Goal: Check status: Check status

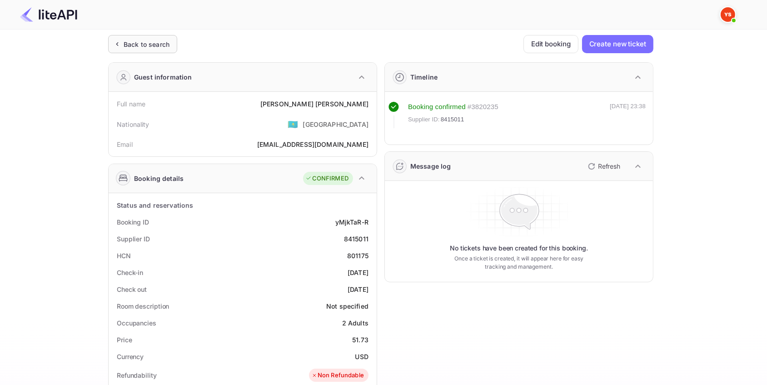
click at [160, 45] on div "Back to search" at bounding box center [147, 45] width 46 height 10
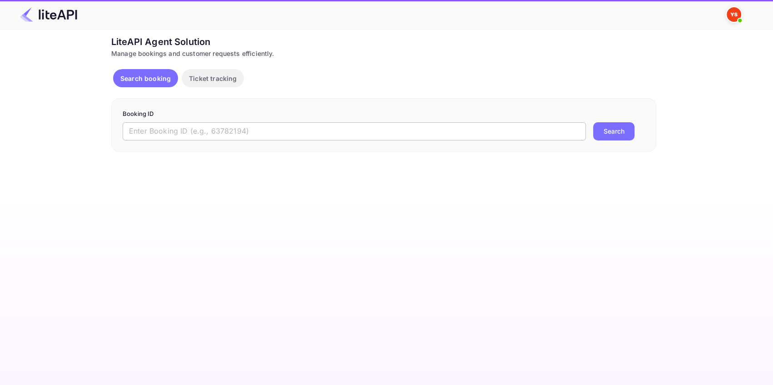
click at [163, 129] on input "text" at bounding box center [354, 131] width 463 height 18
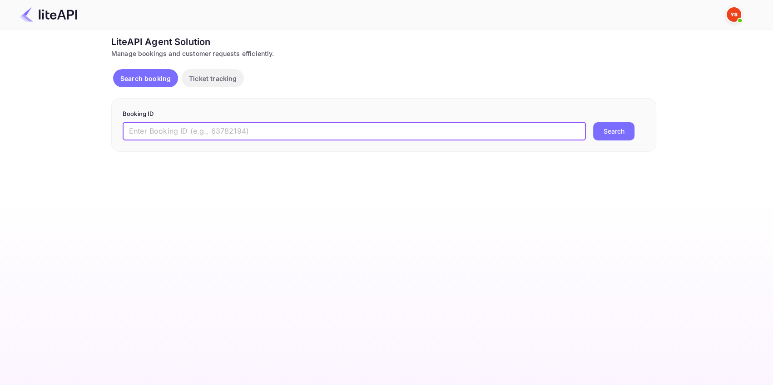
paste input "8842884"
type input "8842884"
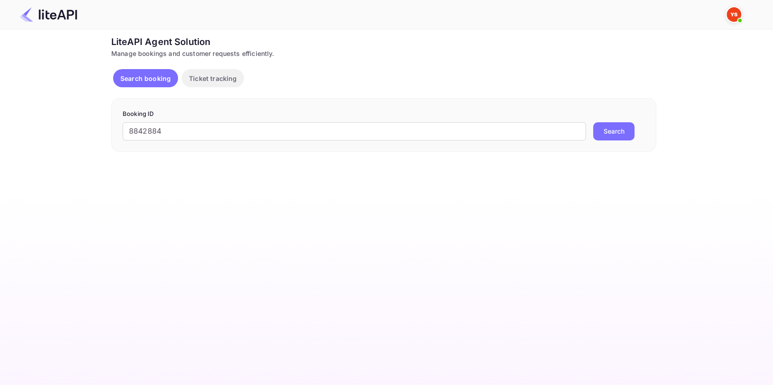
click at [605, 128] on button "Search" at bounding box center [613, 131] width 41 height 18
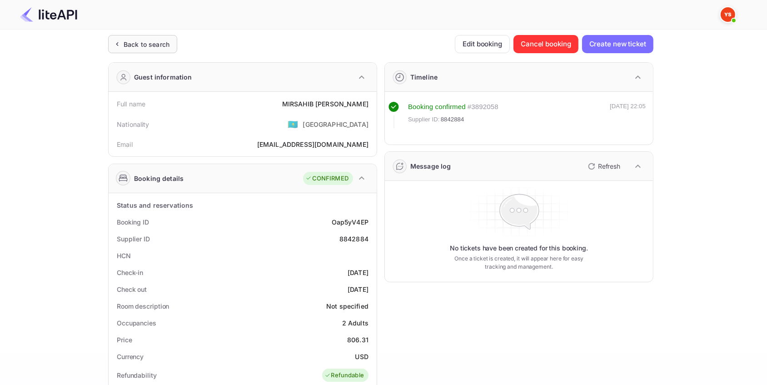
click at [134, 37] on div "Back to search" at bounding box center [142, 44] width 69 height 18
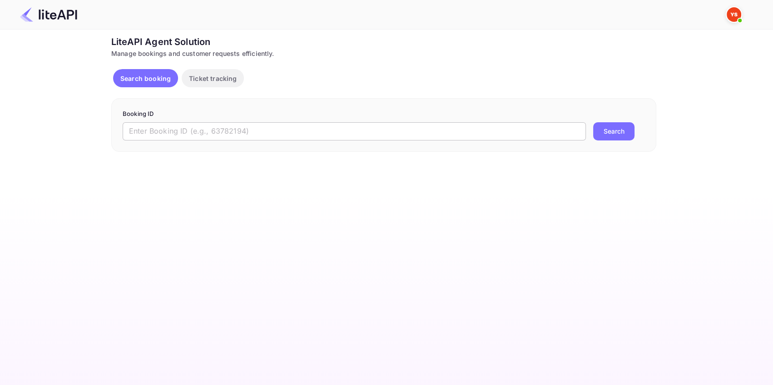
drag, startPoint x: 186, startPoint y: 125, endPoint x: 182, endPoint y: 127, distance: 5.1
click at [186, 125] on input "text" at bounding box center [354, 131] width 463 height 18
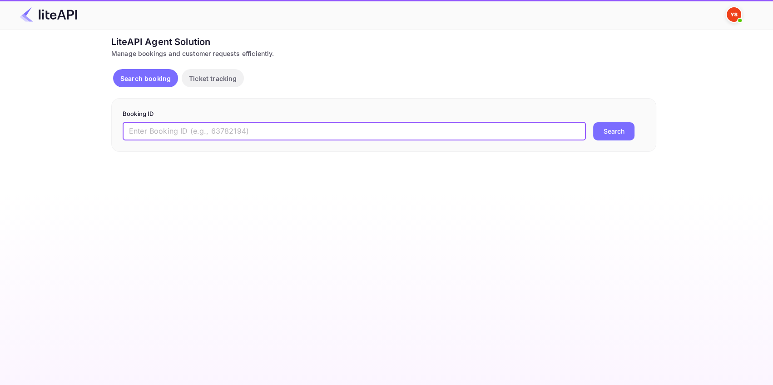
paste input "7759716"
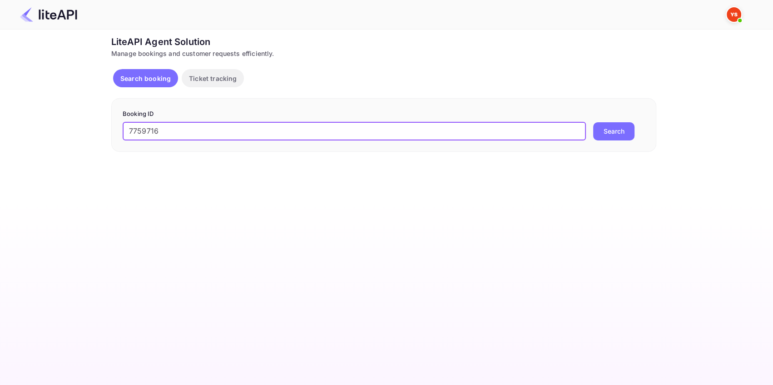
type input "7759716"
click at [609, 125] on button "Search" at bounding box center [613, 131] width 41 height 18
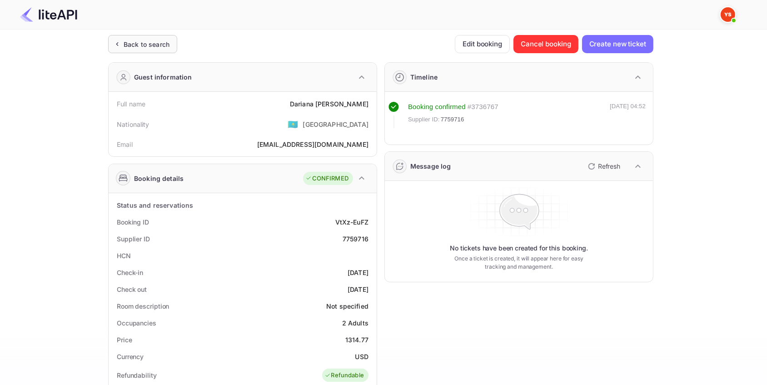
click at [144, 42] on div "Back to search" at bounding box center [147, 45] width 46 height 10
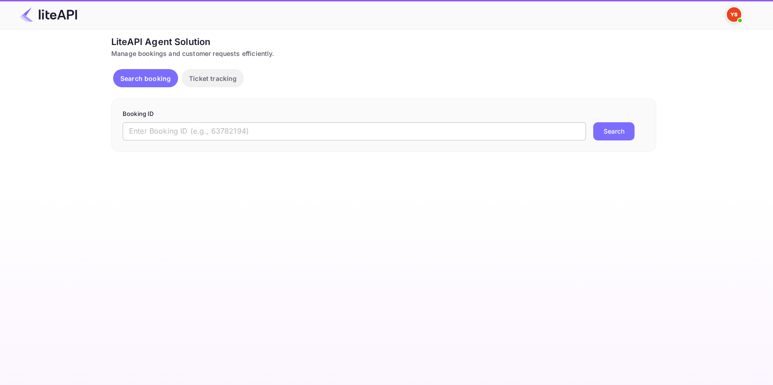
click at [182, 120] on form "Booking ID ​ Search" at bounding box center [384, 124] width 522 height 31
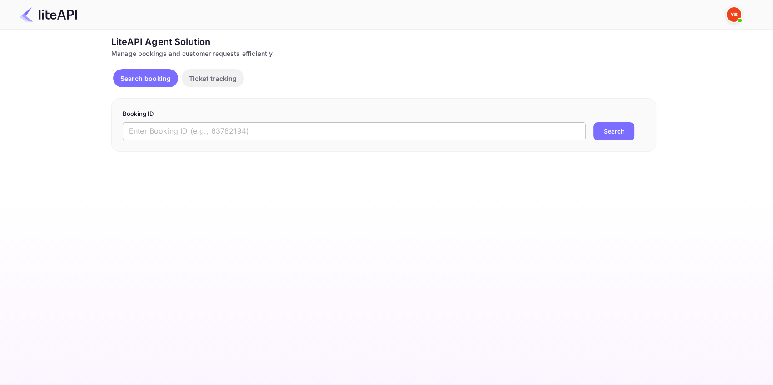
click at [182, 128] on input "text" at bounding box center [354, 131] width 463 height 18
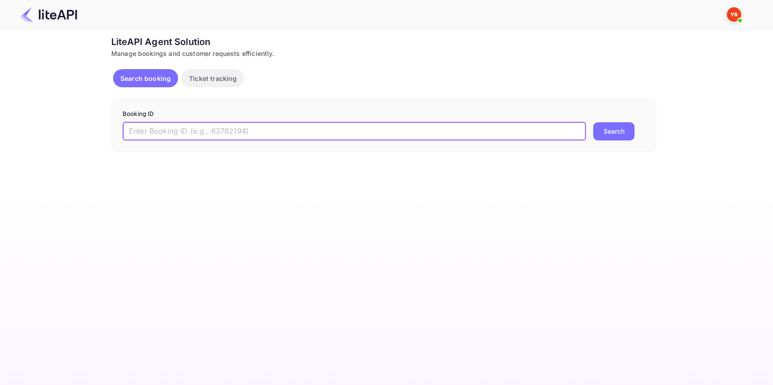
paste input "8507694"
type input "8507694"
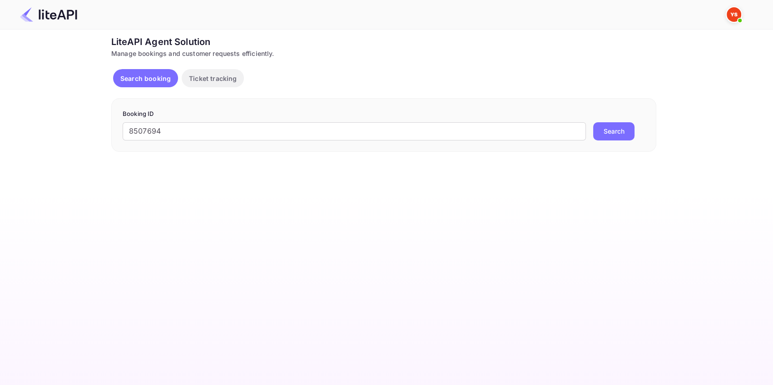
click at [613, 134] on button "Search" at bounding box center [613, 131] width 41 height 18
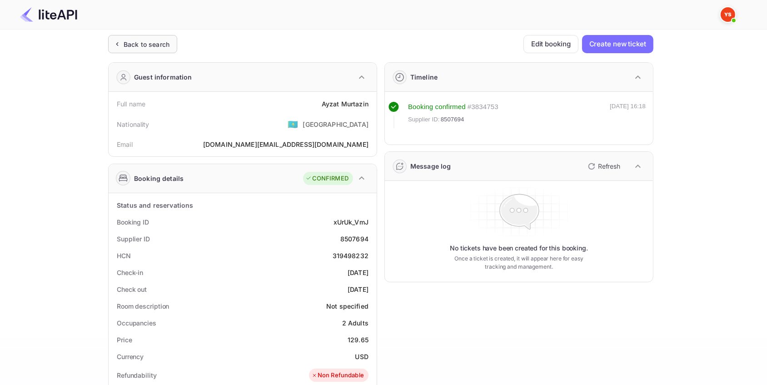
click at [149, 40] on div "Back to search" at bounding box center [147, 45] width 46 height 10
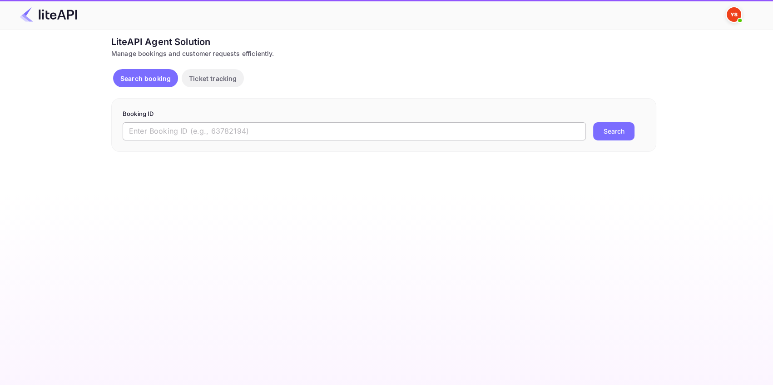
click at [223, 129] on input "text" at bounding box center [354, 131] width 463 height 18
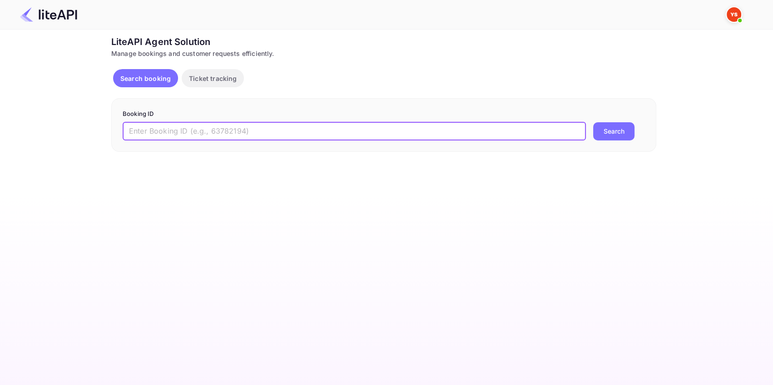
paste input "8487935"
type input "8487935"
click at [604, 127] on button "Search" at bounding box center [613, 131] width 41 height 18
